Goal: Transaction & Acquisition: Purchase product/service

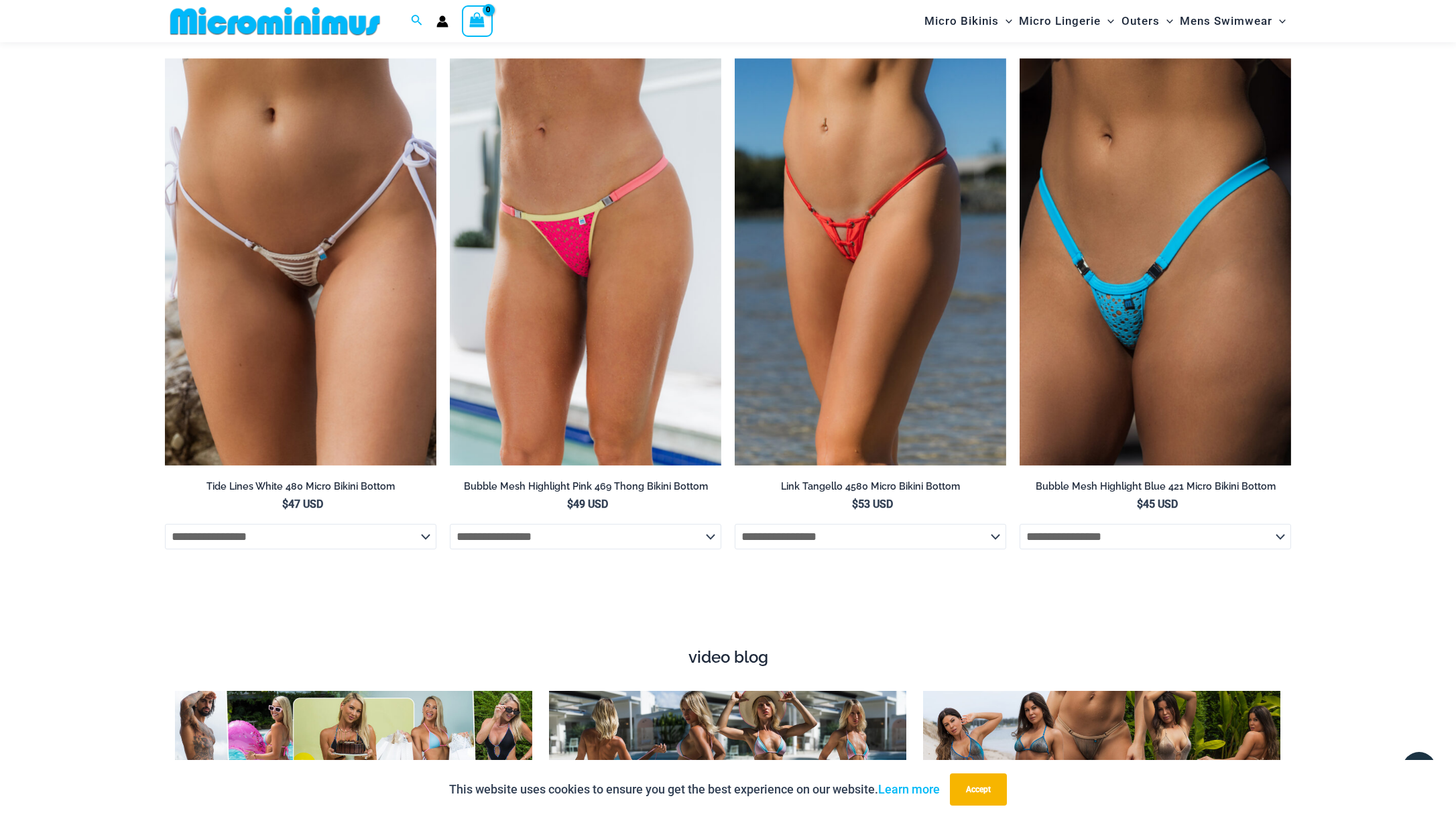
scroll to position [4459, 0]
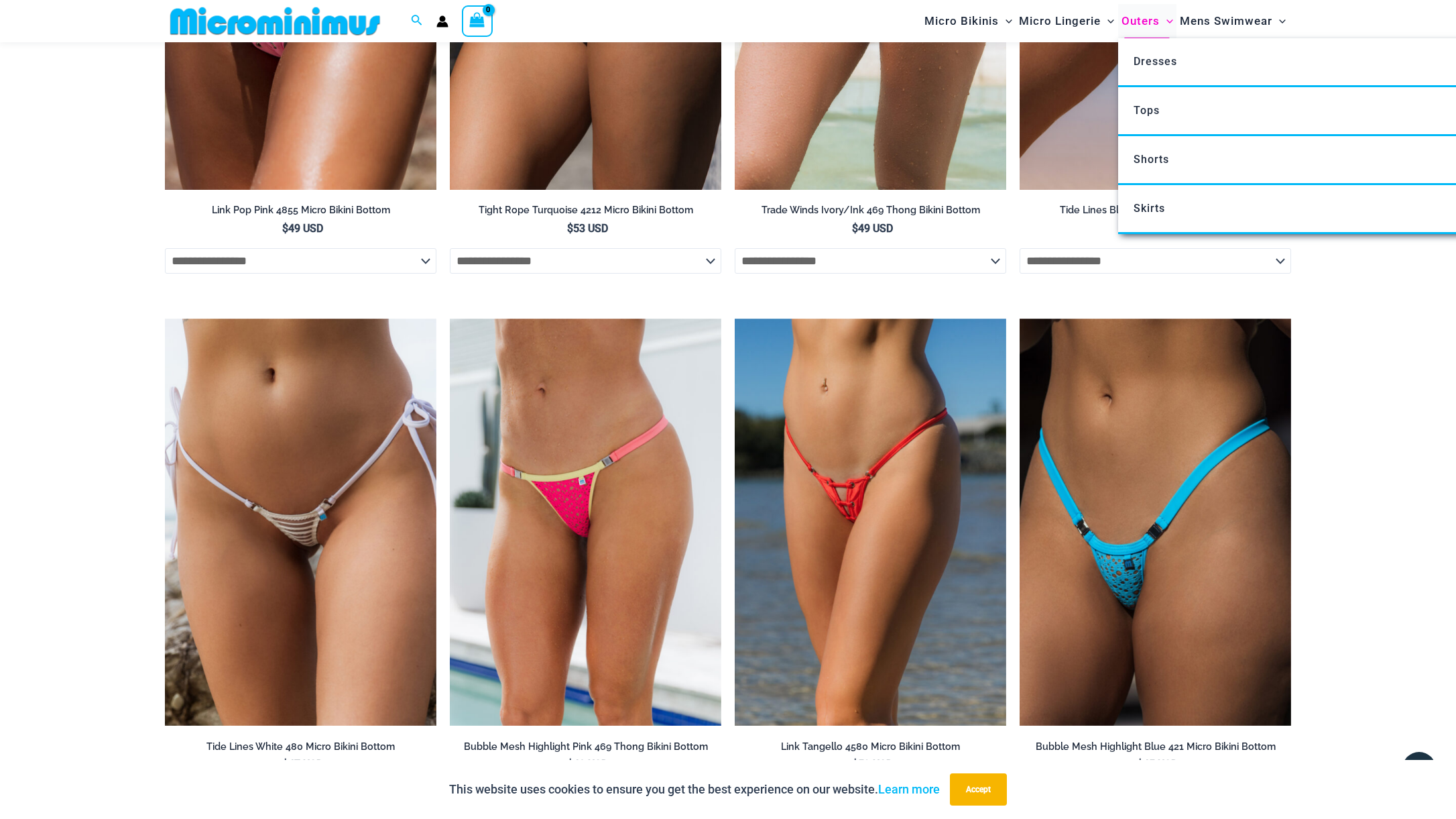
click at [1127, 19] on span "Outers" at bounding box center [1141, 21] width 38 height 34
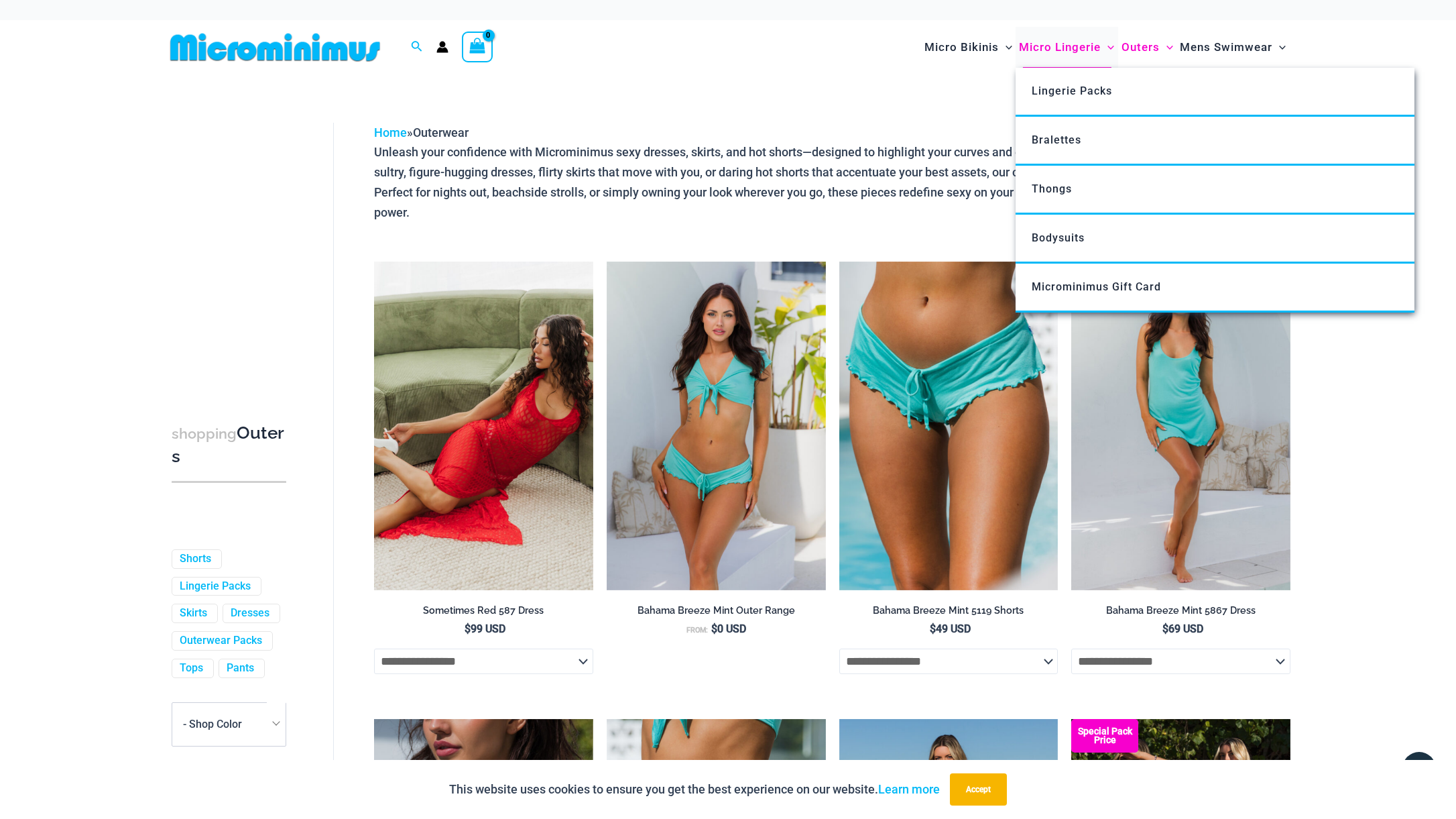
click at [1052, 40] on span "Micro Lingerie" at bounding box center [1060, 47] width 82 height 34
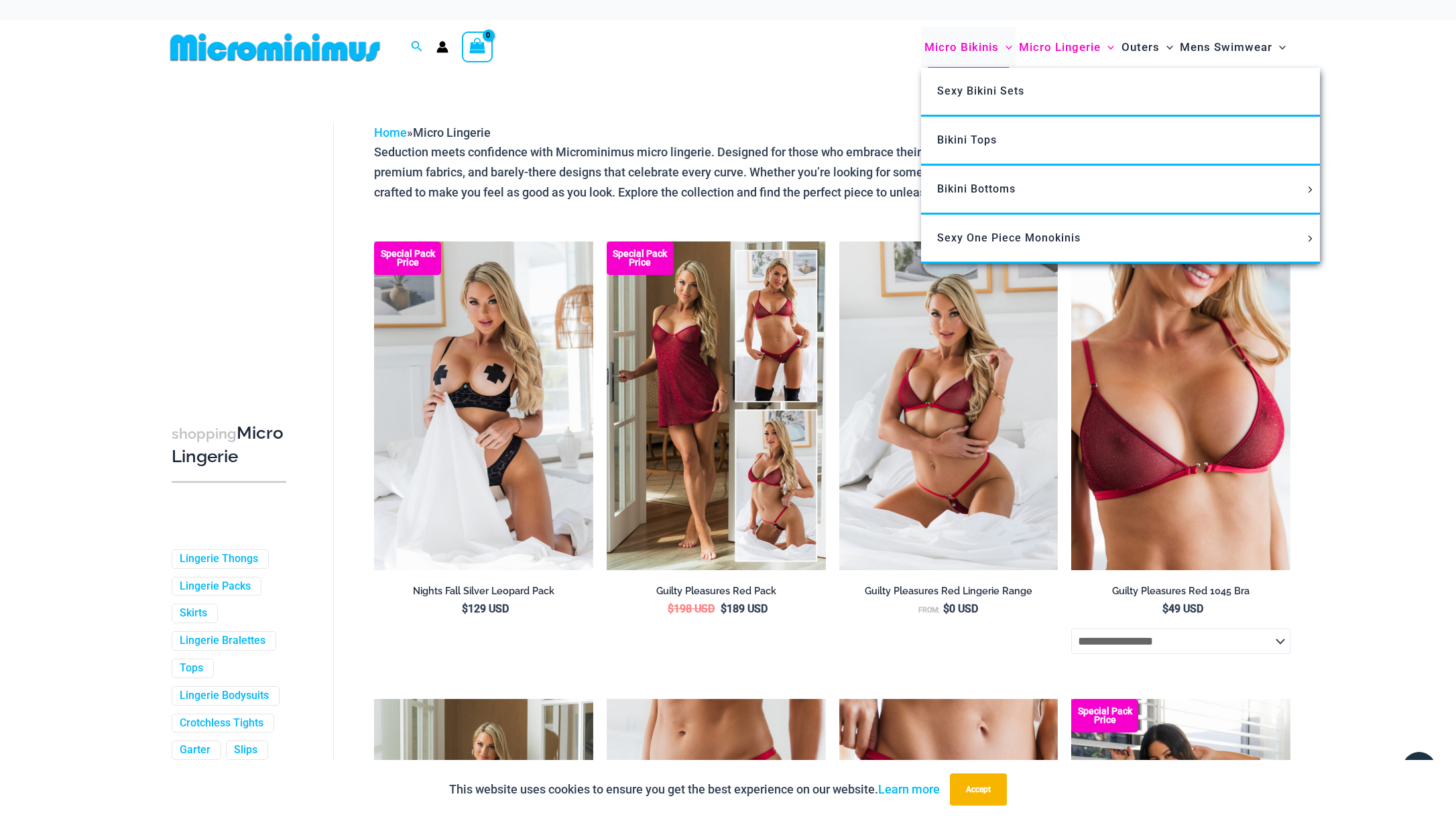
click at [988, 48] on span "Micro Bikinis" at bounding box center [961, 47] width 74 height 34
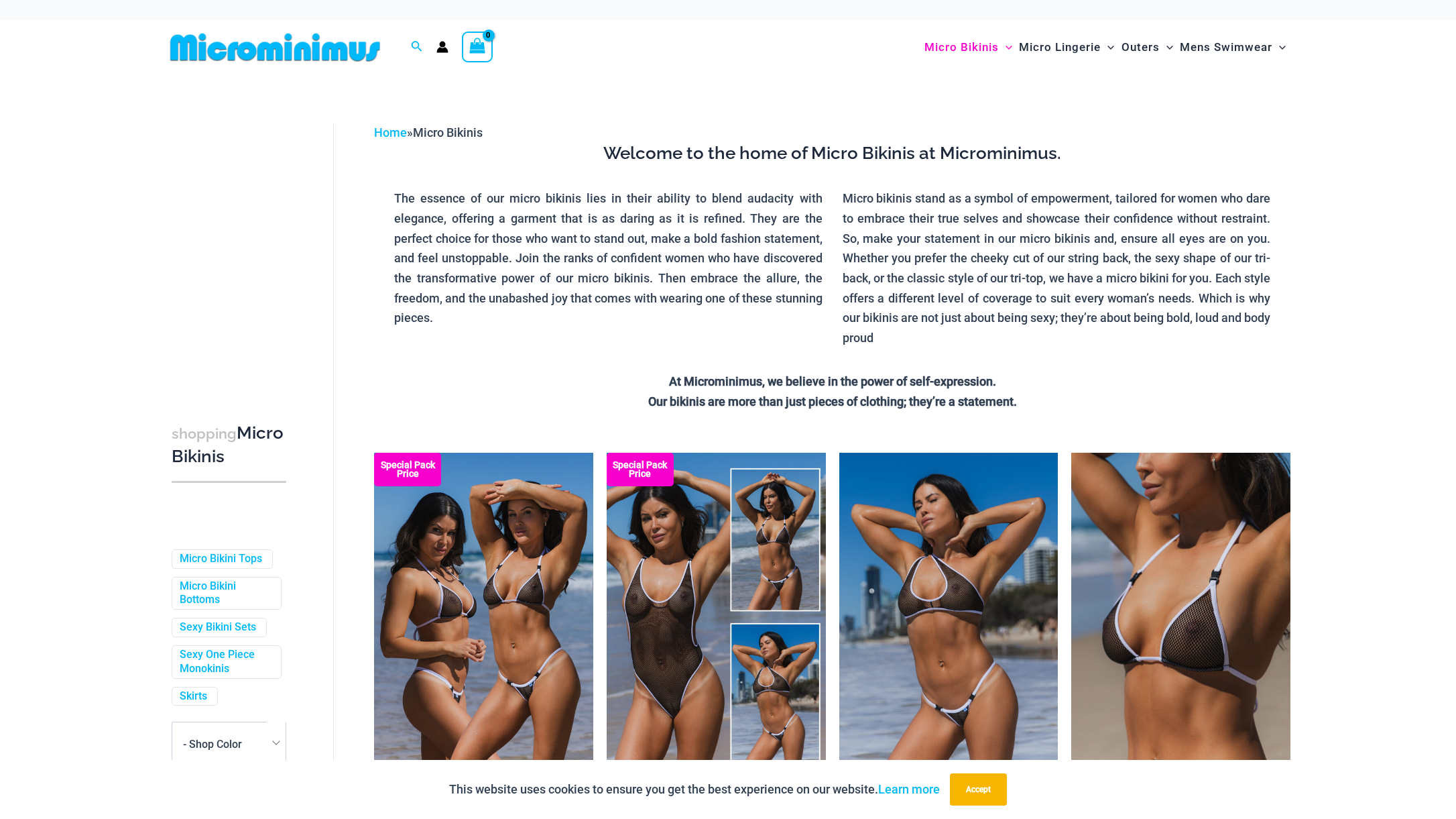
click at [276, 36] on img at bounding box center [275, 47] width 220 height 30
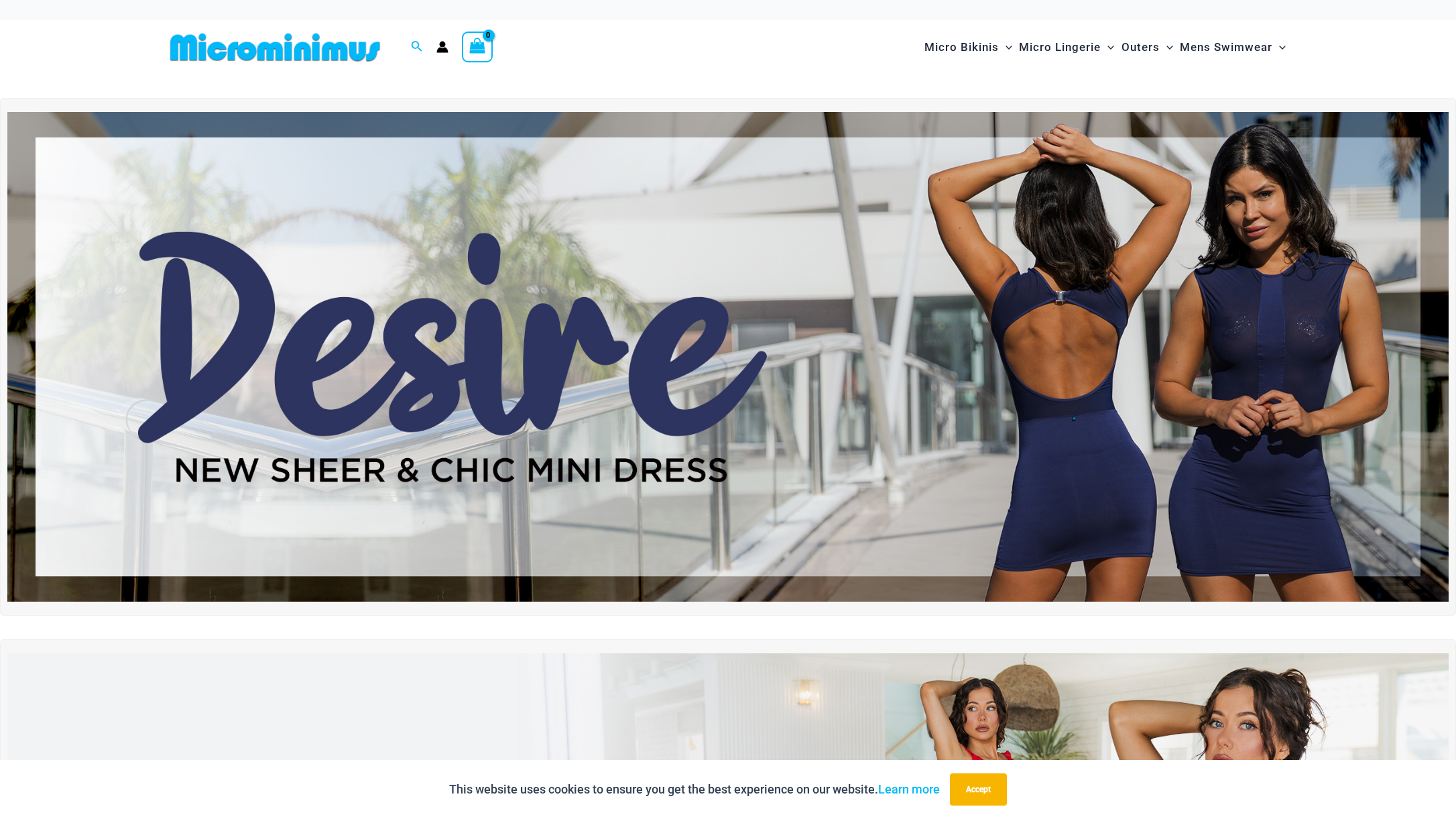
click at [946, 385] on img at bounding box center [728, 357] width 1441 height 490
